Goal: Navigation & Orientation: Go to known website

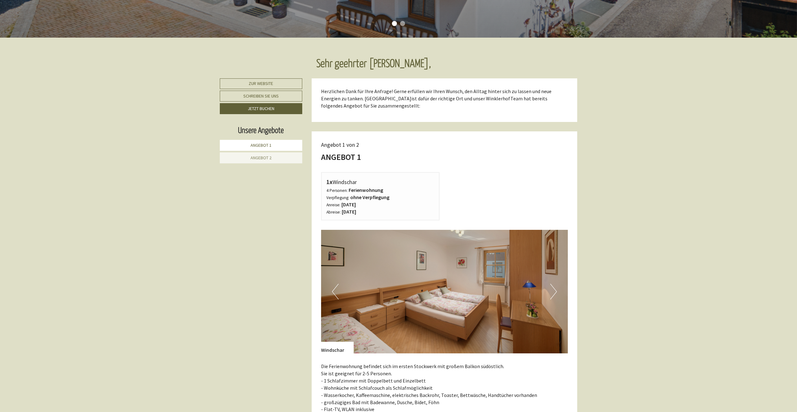
scroll to position [282, 0]
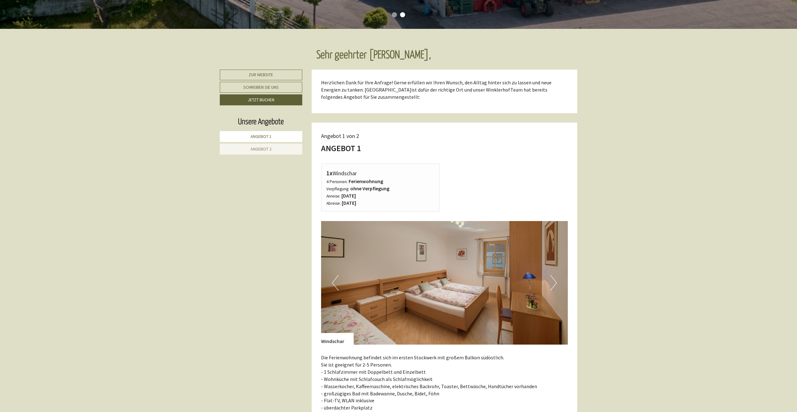
click at [553, 282] on button "Next" at bounding box center [553, 283] width 7 height 16
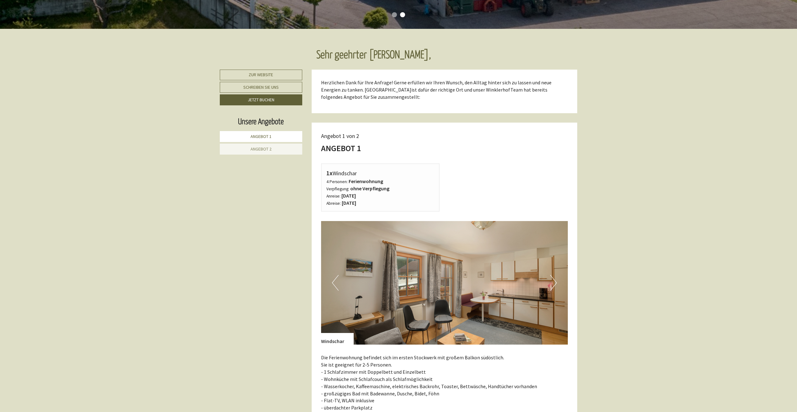
click at [553, 281] on button "Next" at bounding box center [553, 283] width 7 height 16
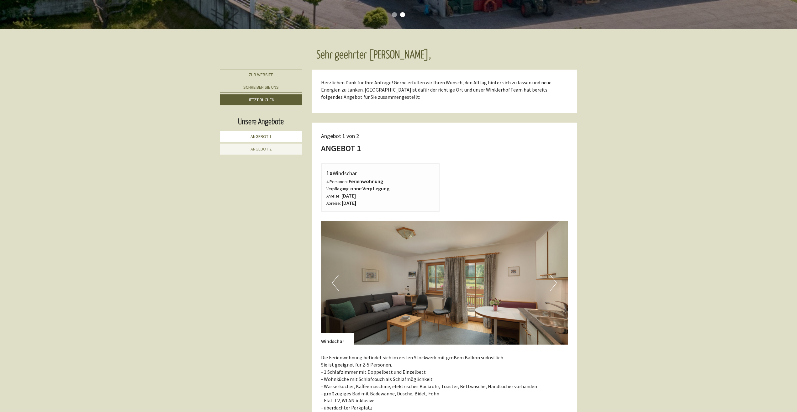
click at [554, 281] on button "Next" at bounding box center [553, 283] width 7 height 16
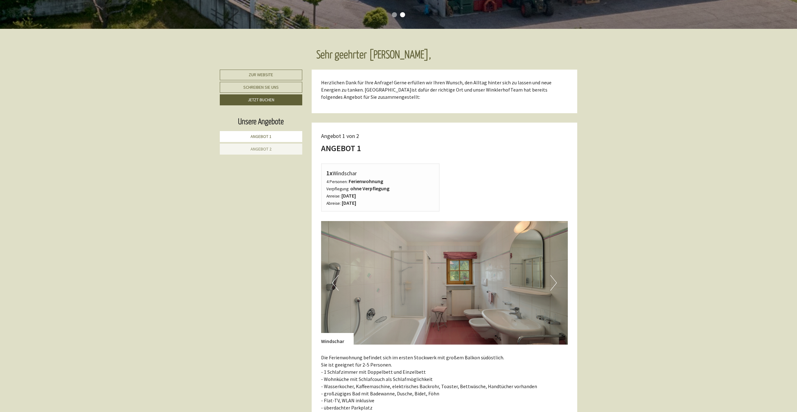
click at [554, 281] on button "Next" at bounding box center [553, 283] width 7 height 16
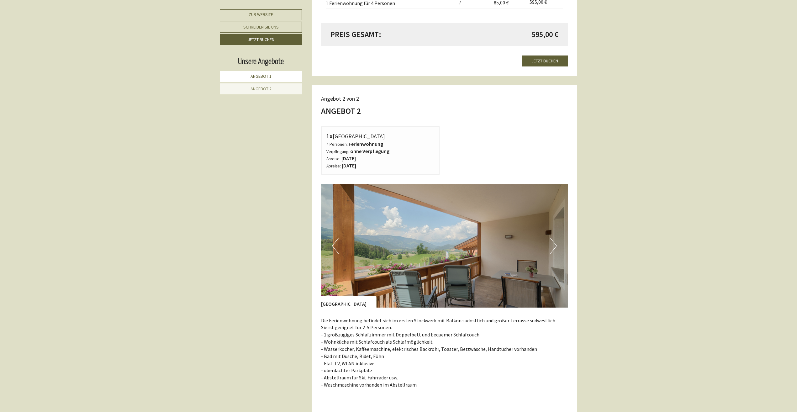
scroll to position [752, 0]
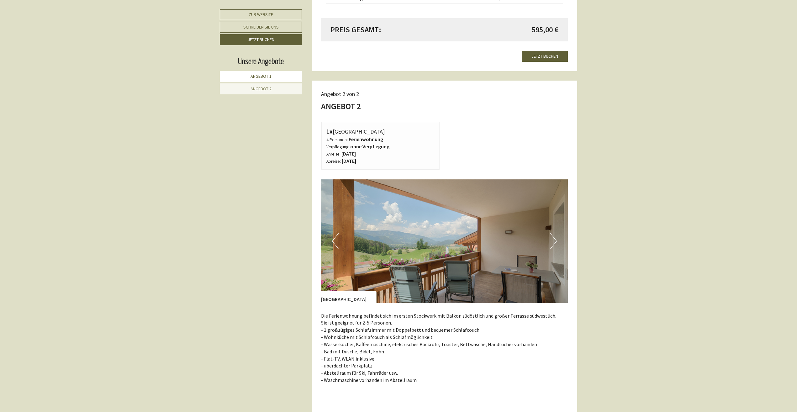
click at [552, 241] on button "Next" at bounding box center [553, 241] width 7 height 16
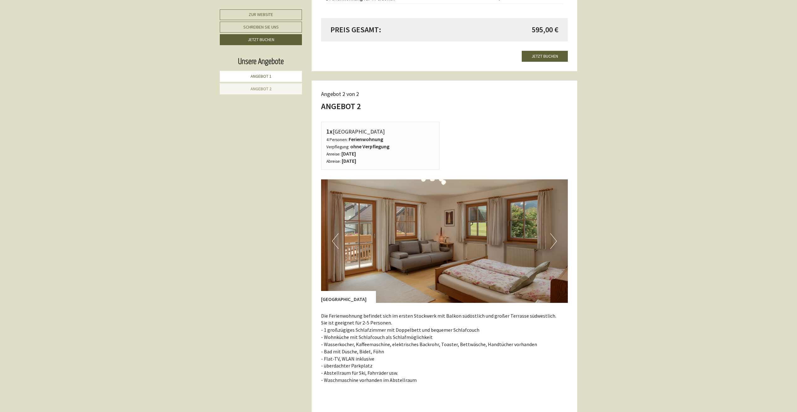
click at [552, 241] on button "Next" at bounding box center [553, 241] width 7 height 16
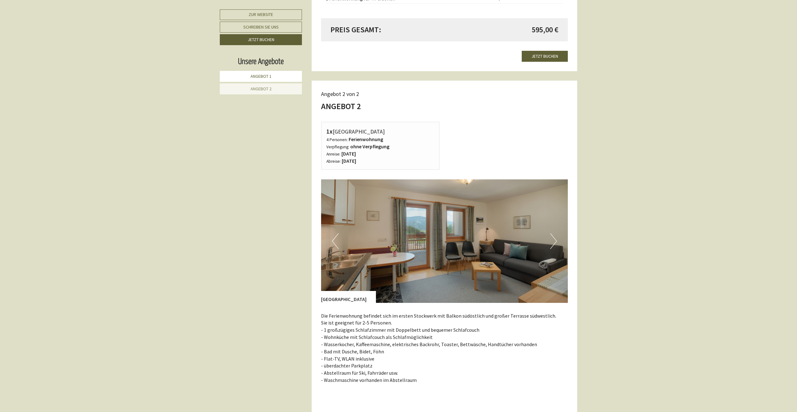
click at [552, 241] on button "Next" at bounding box center [553, 241] width 7 height 16
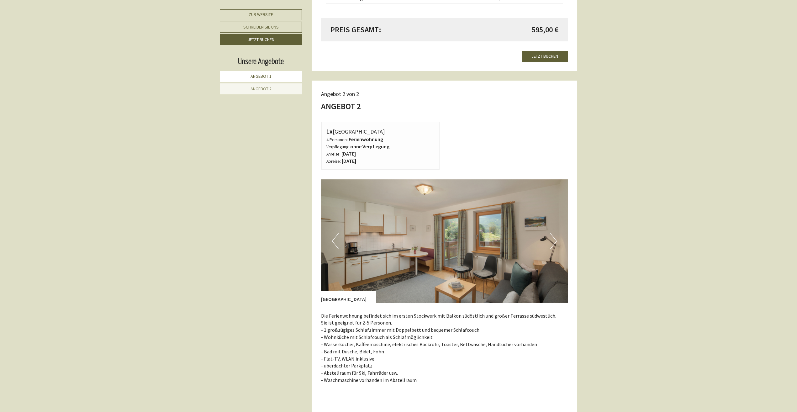
click at [552, 240] on button "Next" at bounding box center [553, 241] width 7 height 16
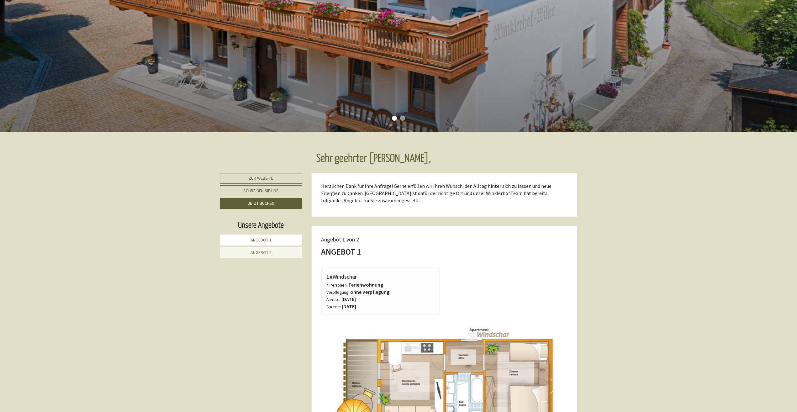
scroll to position [188, 0]
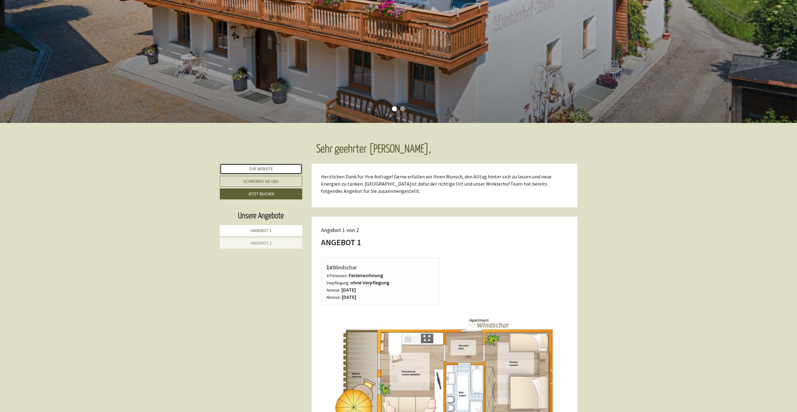
click at [247, 170] on link "Zur Website" at bounding box center [261, 169] width 82 height 11
